Goal: Obtain resource: Download file/media

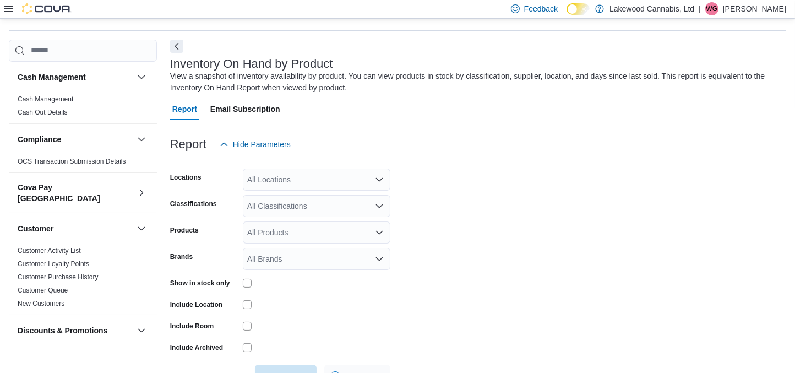
scroll to position [36, 0]
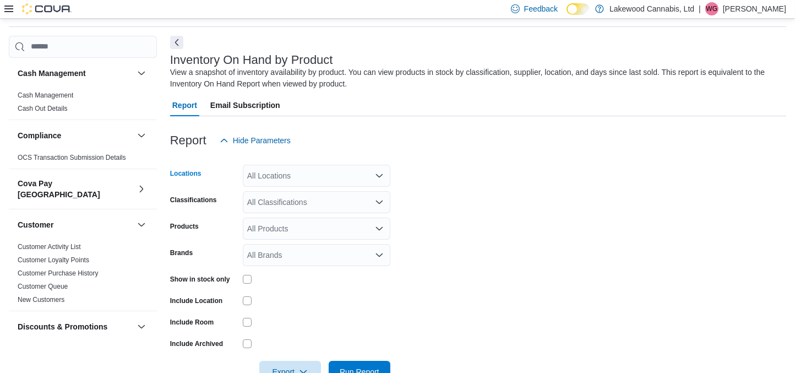
click at [265, 180] on div "All Locations" at bounding box center [316, 176] width 147 height 22
click at [281, 206] on span "[STREET_ADDRESS]" at bounding box center [304, 210] width 76 height 11
click at [289, 369] on span "Export" at bounding box center [290, 371] width 48 height 22
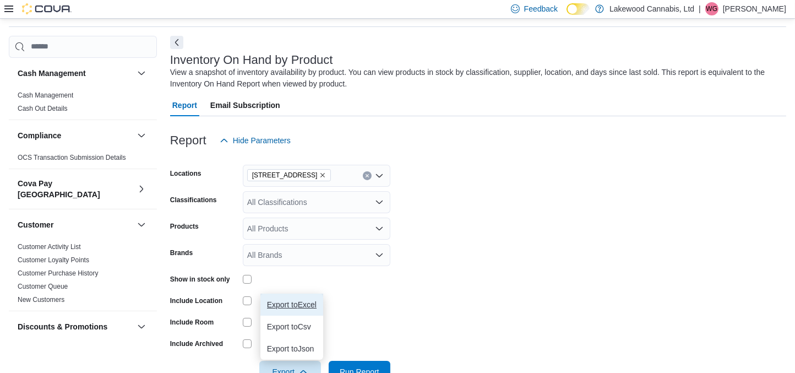
click at [308, 306] on span "Export to Excel" at bounding box center [292, 304] width 50 height 9
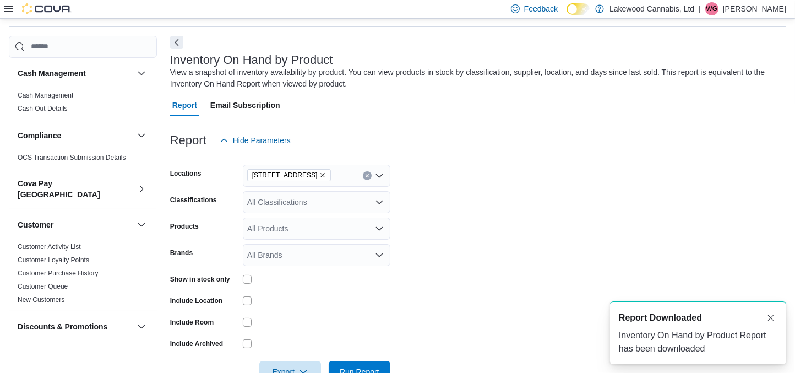
scroll to position [0, 0]
